Goal: Navigation & Orientation: Find specific page/section

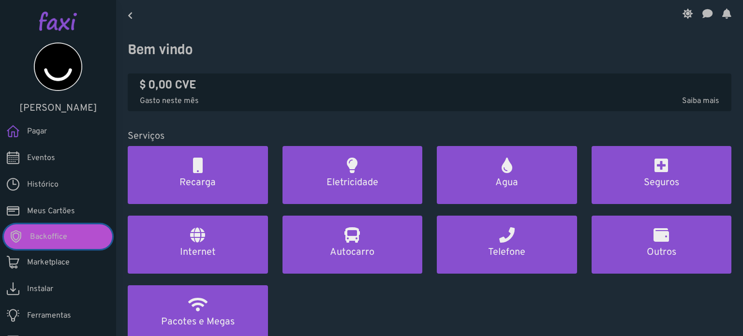
click at [51, 244] on link "Backoffice" at bounding box center [58, 237] width 108 height 25
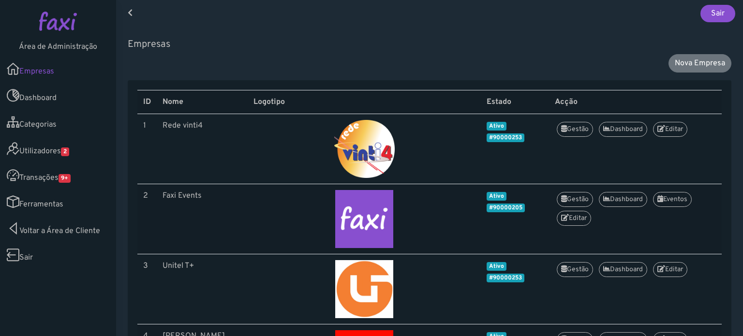
click at [46, 147] on link "Utilizadores 2" at bounding box center [58, 149] width 116 height 27
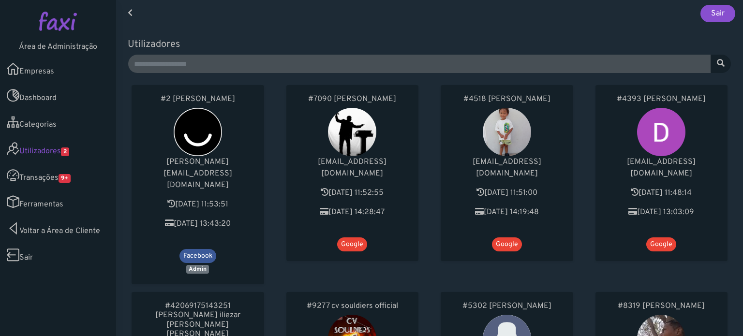
click at [275, 255] on div "#7090 [PERSON_NAME] [EMAIL_ADDRESS][DOMAIN_NAME] [DATE] 11:52:55 [DATE] 14:28:4…" at bounding box center [352, 184] width 155 height 207
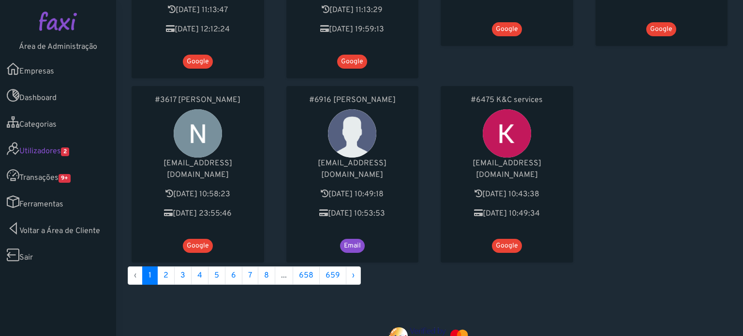
scroll to position [635, 0]
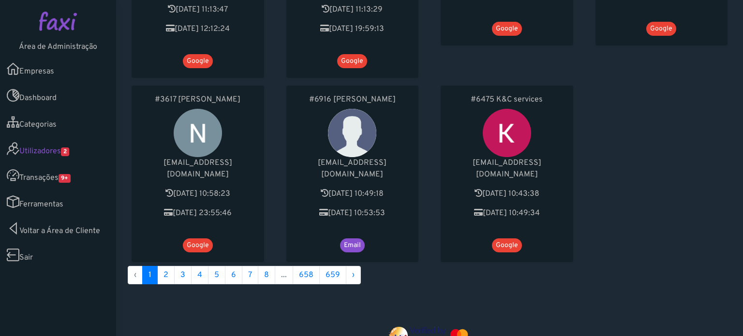
click at [53, 173] on link "Transações 9+" at bounding box center [58, 175] width 116 height 27
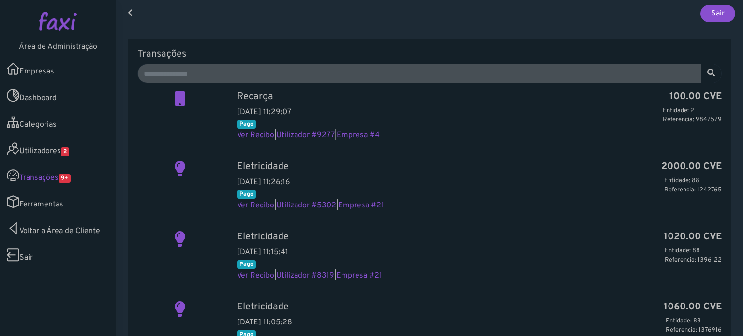
click at [44, 205] on link "Ferramentas" at bounding box center [58, 202] width 116 height 27
